Goal: Information Seeking & Learning: Learn about a topic

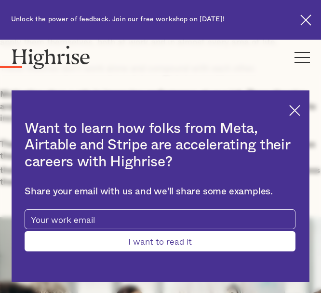
scroll to position [693, 0]
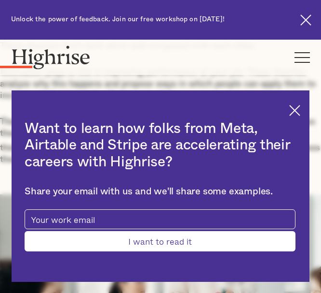
click at [301, 112] on img at bounding box center [295, 110] width 11 height 11
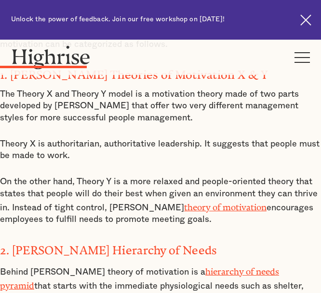
scroll to position [1380, 0]
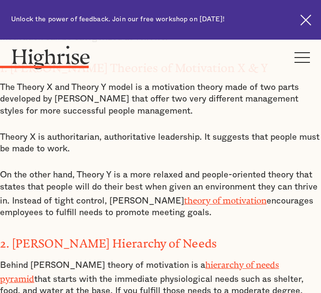
click at [249, 174] on p "On the other hand, Theory Y is a more relaxed and people-oriented theory that s…" at bounding box center [160, 193] width 321 height 49
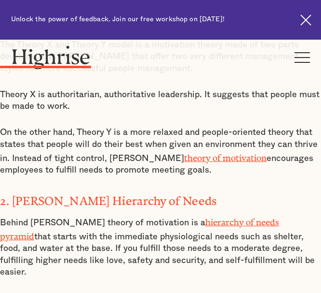
scroll to position [1427, 0]
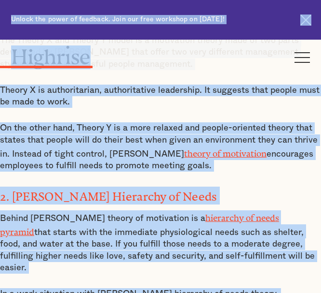
copy body "Unlock the power of feedback. Join our free workshop on October 15th! Learn Mor…"
click at [178, 127] on p "On the other hand, Theory Y is a more relaxed and people-oriented theory that s…" at bounding box center [160, 146] width 321 height 49
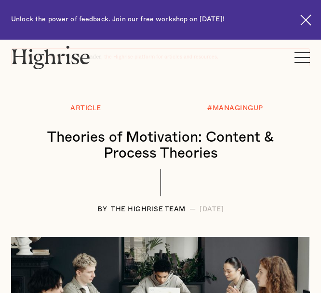
scroll to position [54, 0]
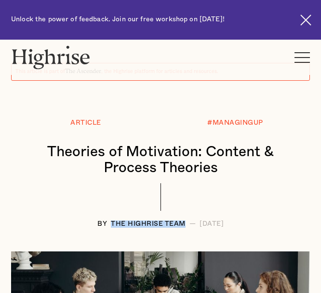
drag, startPoint x: 159, startPoint y: 227, endPoint x: 88, endPoint y: 221, distance: 70.8
click at [111, 221] on div "The Highrise Team" at bounding box center [148, 223] width 75 height 7
copy div "The Highrise Team"
click at [206, 161] on h1 "Theories of Motivation: Content & Process Theories" at bounding box center [161, 160] width 280 height 32
click at [175, 130] on div "#MANAGINGUP" at bounding box center [236, 131] width 150 height 25
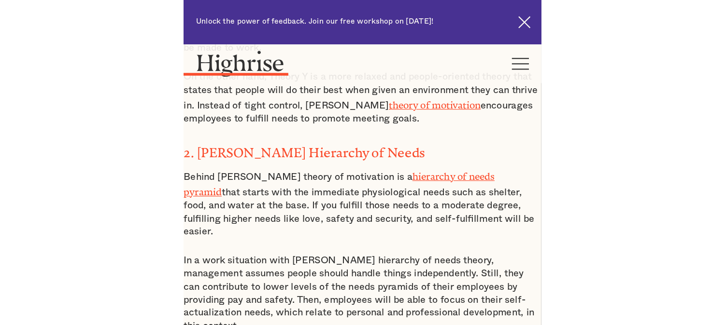
scroll to position [1485, 0]
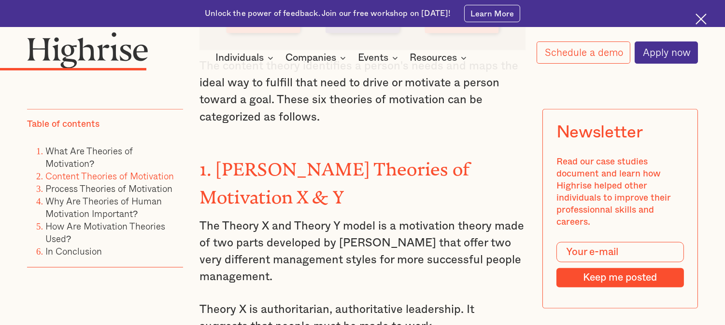
scroll to position [1960, 0]
click at [321, 176] on h3 "1. [PERSON_NAME] Theories of Motivation X & Y" at bounding box center [361, 182] width 325 height 56
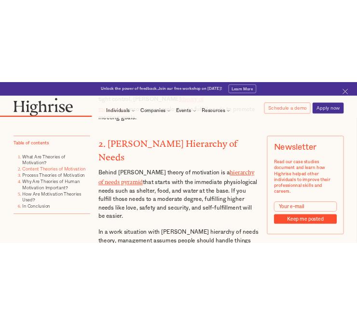
scroll to position [2340, 0]
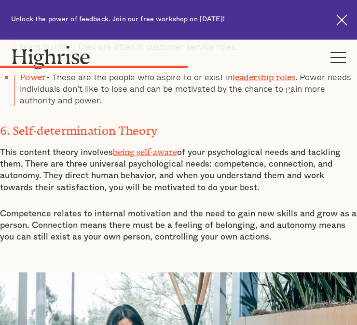
click at [229, 208] on p "Competence relates to internal motivation and the need to gain new skills and g…" at bounding box center [178, 225] width 357 height 35
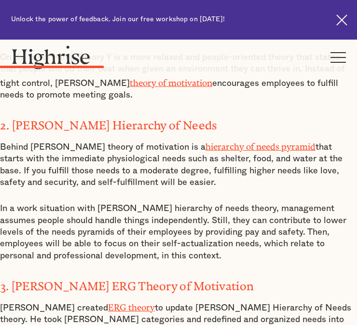
scroll to position [1537, 0]
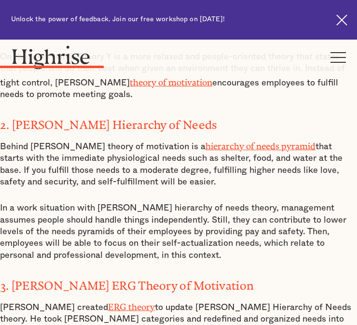
click at [226, 147] on link "hierarchy of needs pyramid" at bounding box center [261, 144] width 110 height 6
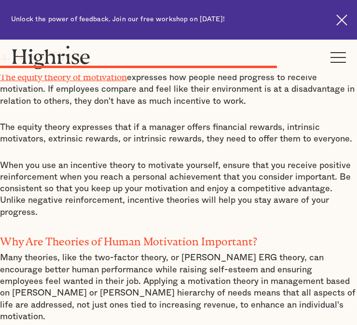
scroll to position [1654, 0]
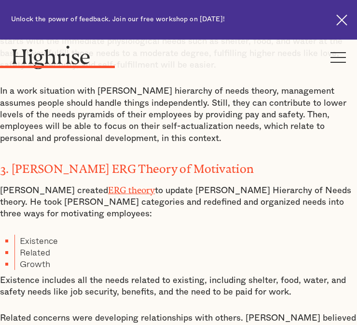
click at [192, 116] on p "In a work situation with [PERSON_NAME] hierarchy of needs theory, management as…" at bounding box center [178, 114] width 357 height 58
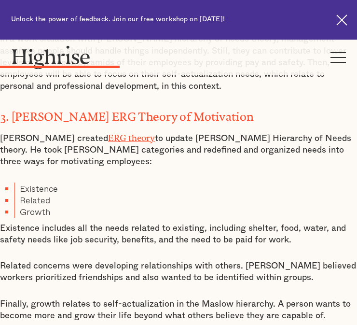
scroll to position [1714, 0]
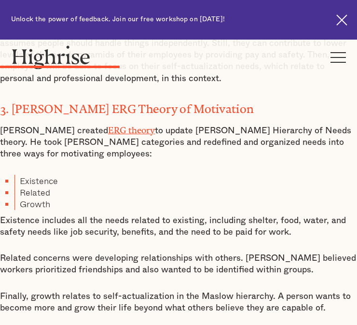
click at [190, 123] on p "[PERSON_NAME] created ERG theory to update [PERSON_NAME] Hierarchy of Needs the…" at bounding box center [178, 142] width 357 height 38
